Goal: Transaction & Acquisition: Subscribe to service/newsletter

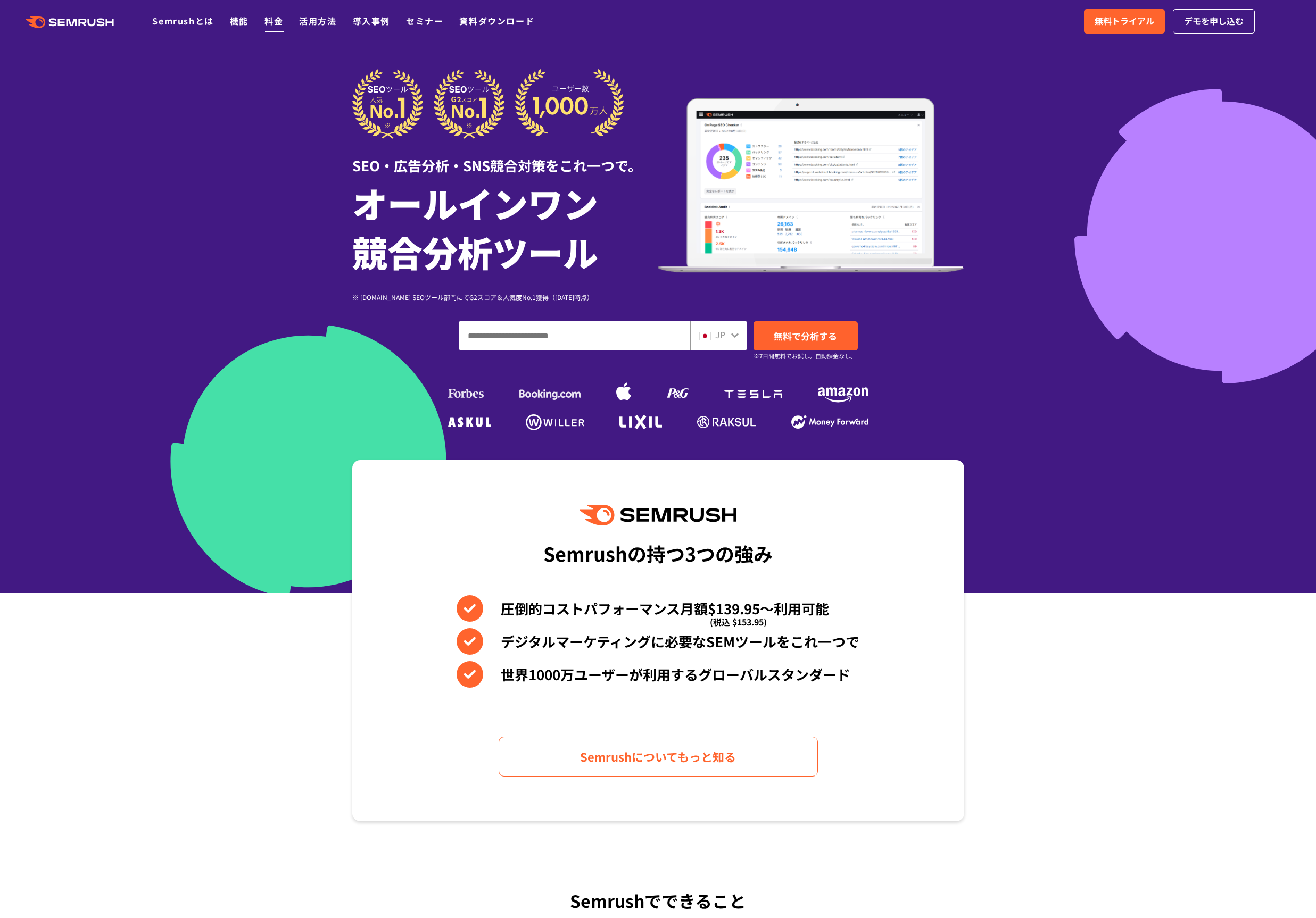
click at [276, 21] on link "料金" at bounding box center [273, 20] width 18 height 13
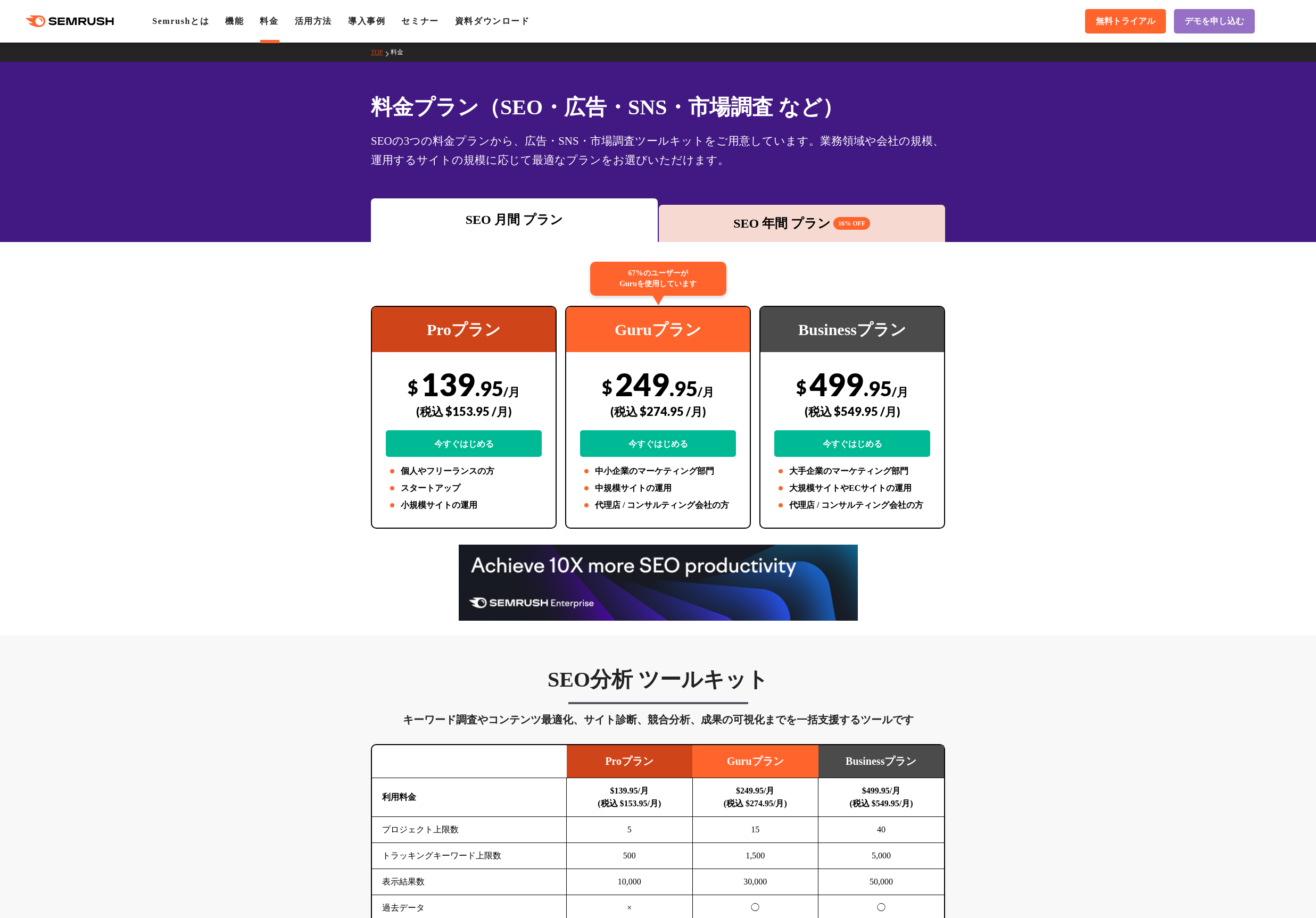
scroll to position [28, 0]
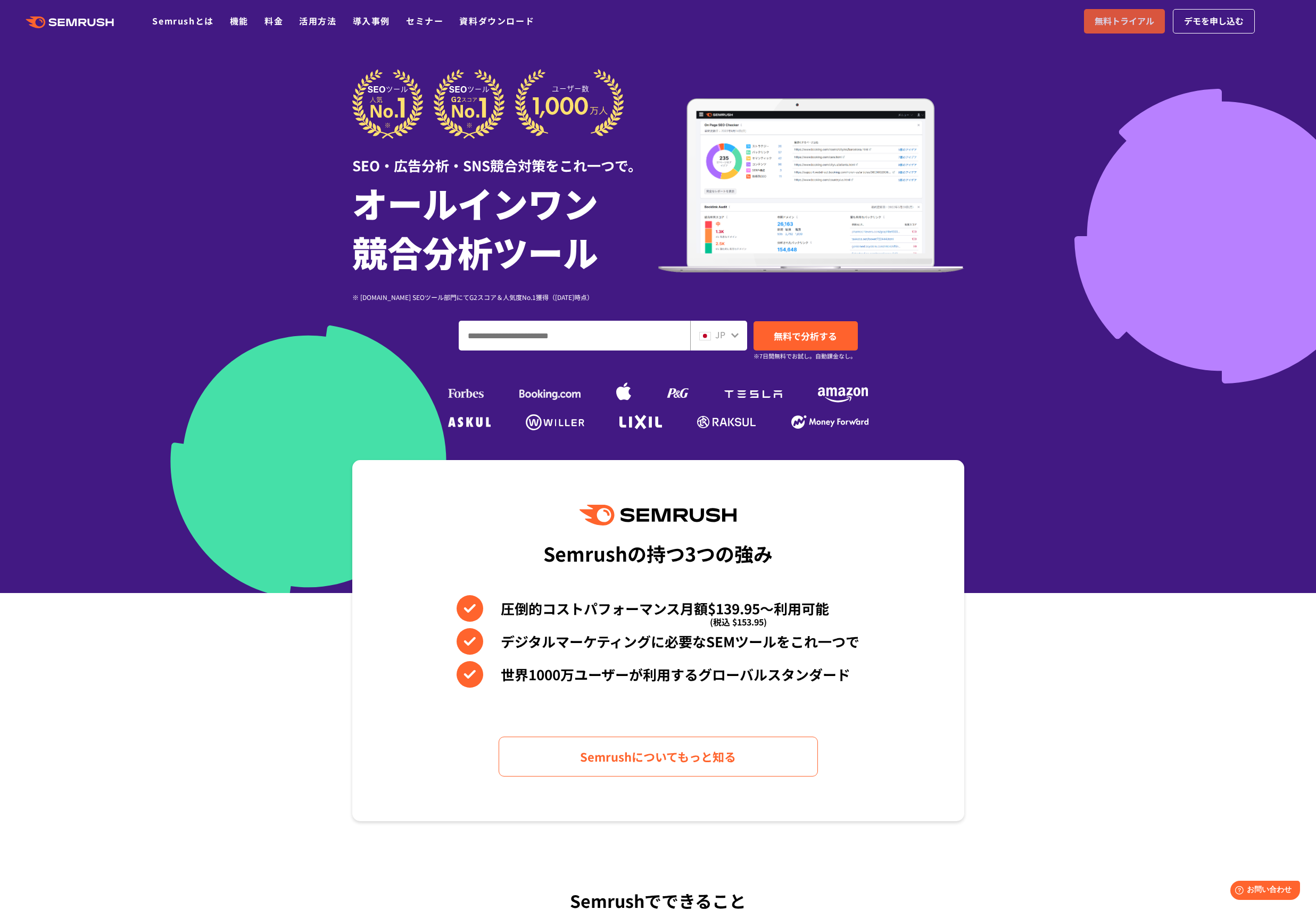
click at [1143, 24] on span "無料トライアル" at bounding box center [1124, 21] width 60 height 14
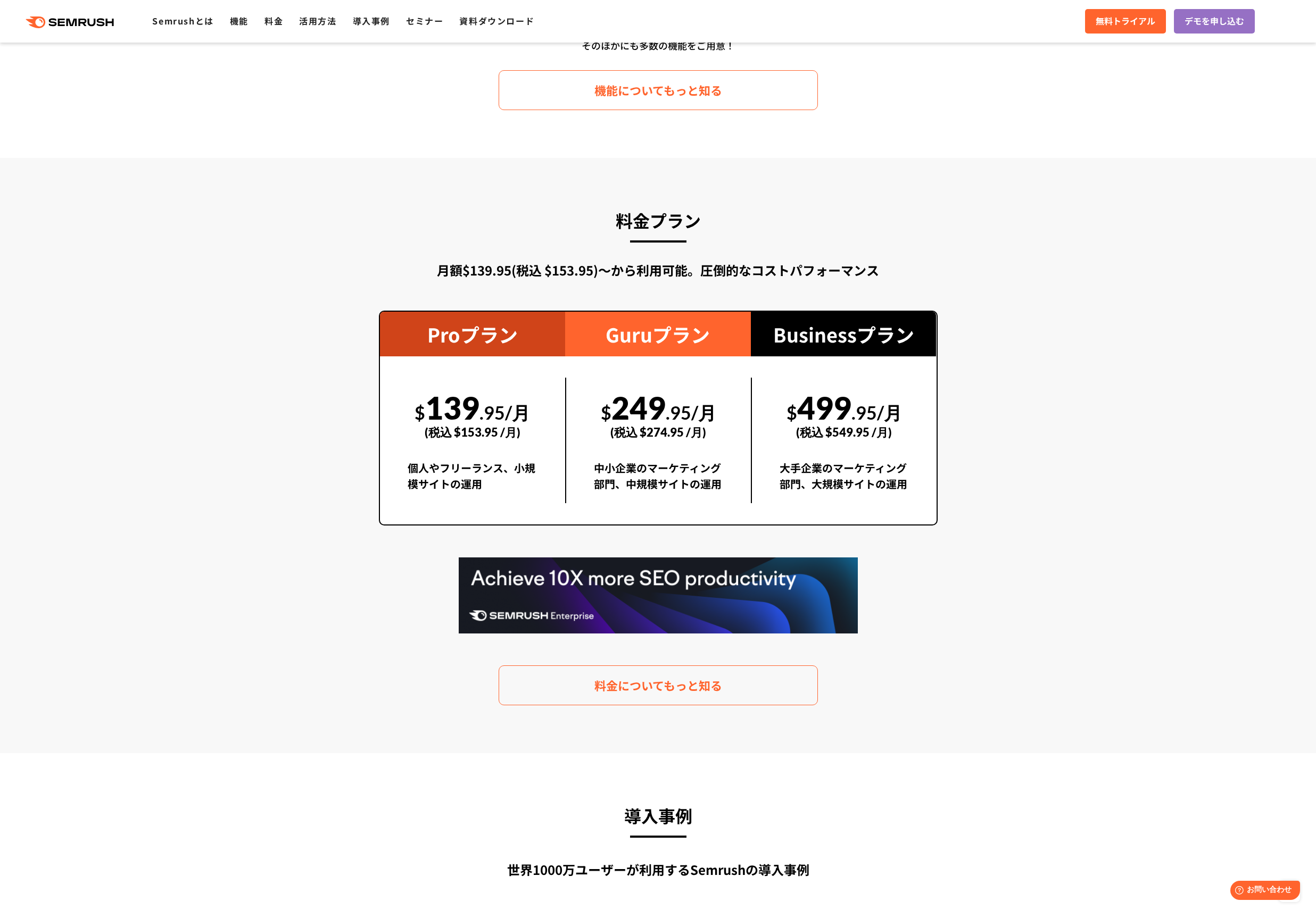
scroll to position [1896, 0]
